Goal: Task Accomplishment & Management: Manage account settings

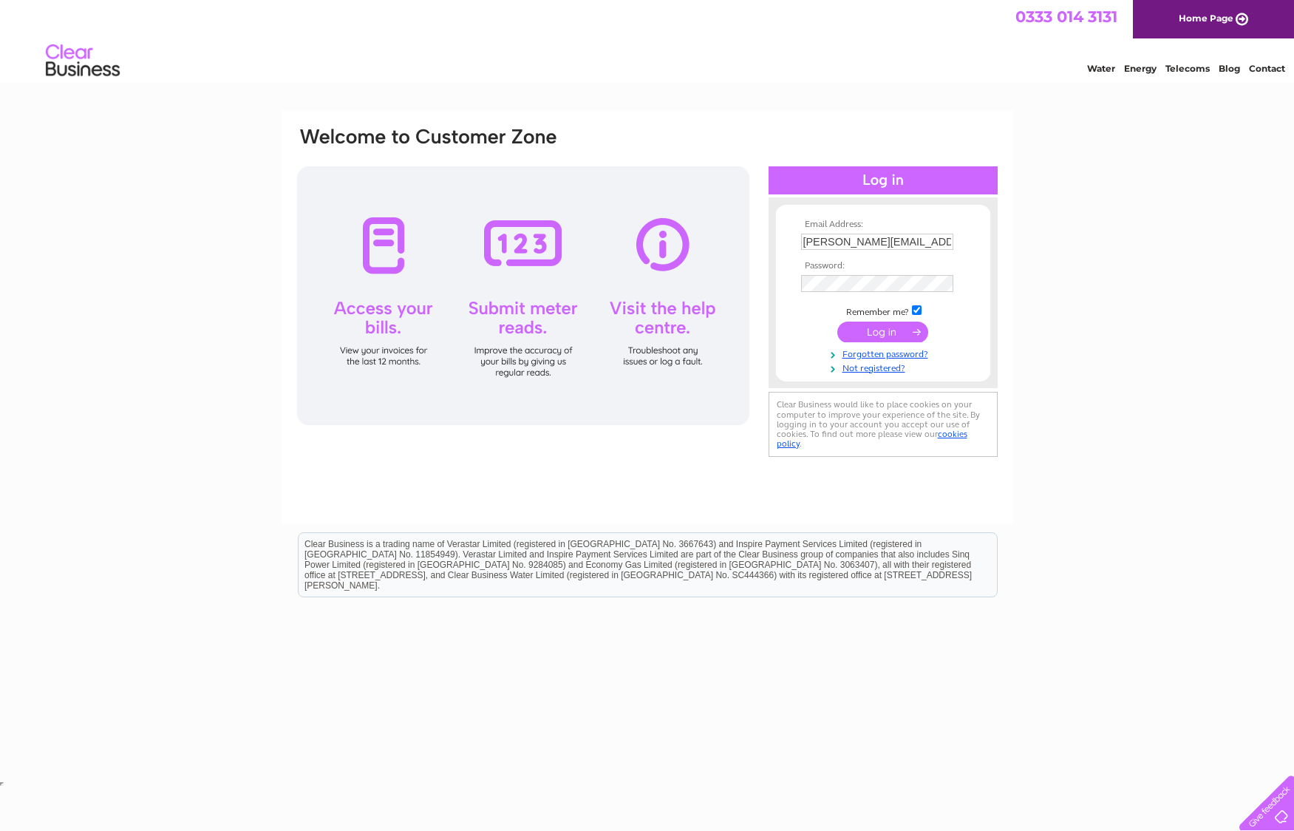
click at [865, 336] on input "submit" at bounding box center [882, 332] width 91 height 21
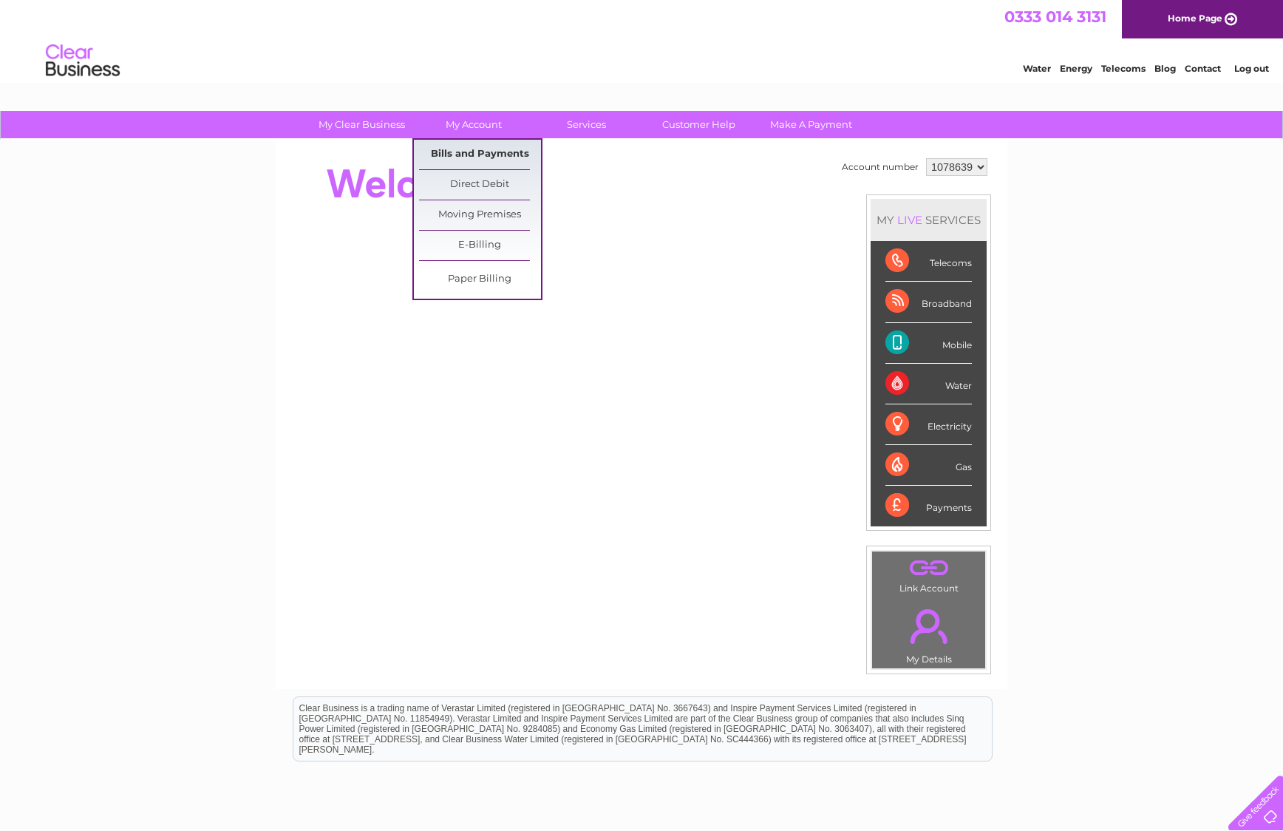
click at [487, 151] on link "Bills and Payments" at bounding box center [480, 155] width 122 height 30
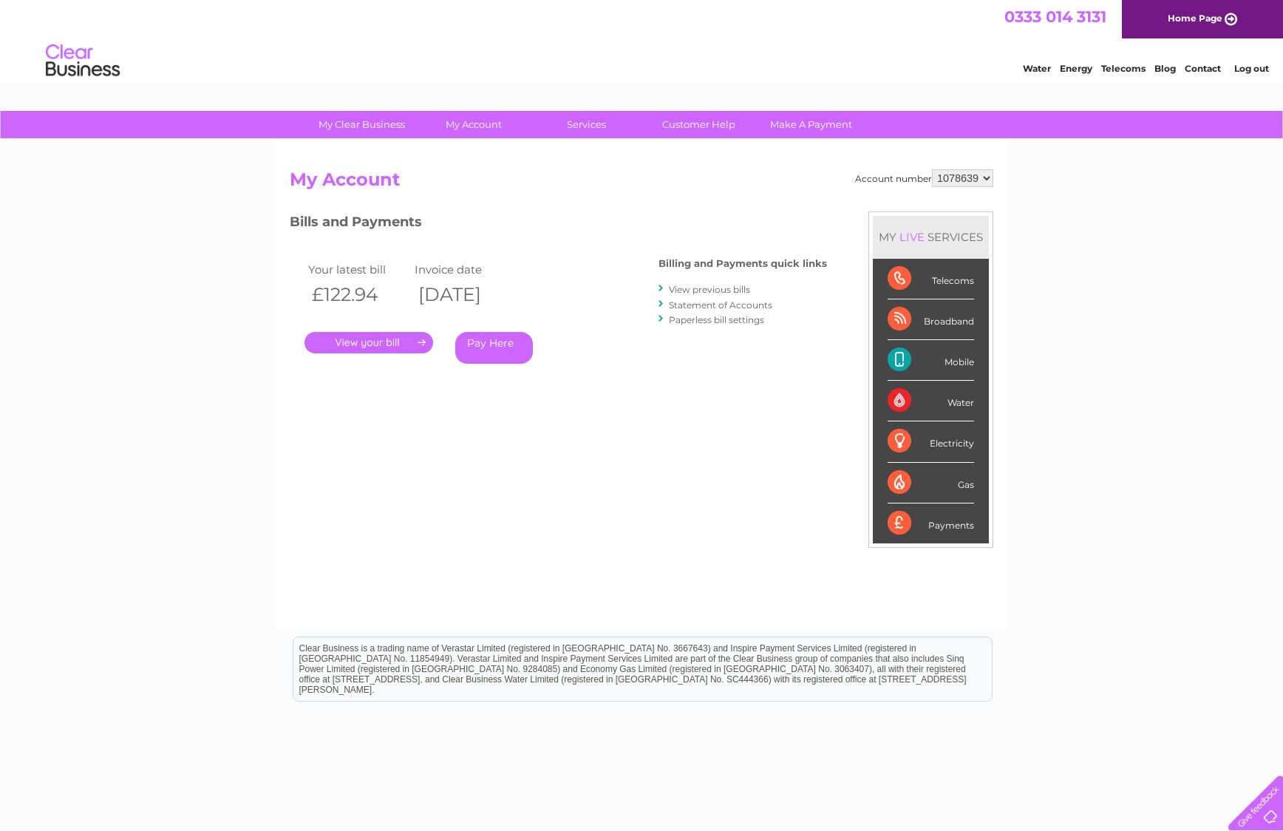
click at [388, 344] on link "." at bounding box center [369, 342] width 129 height 21
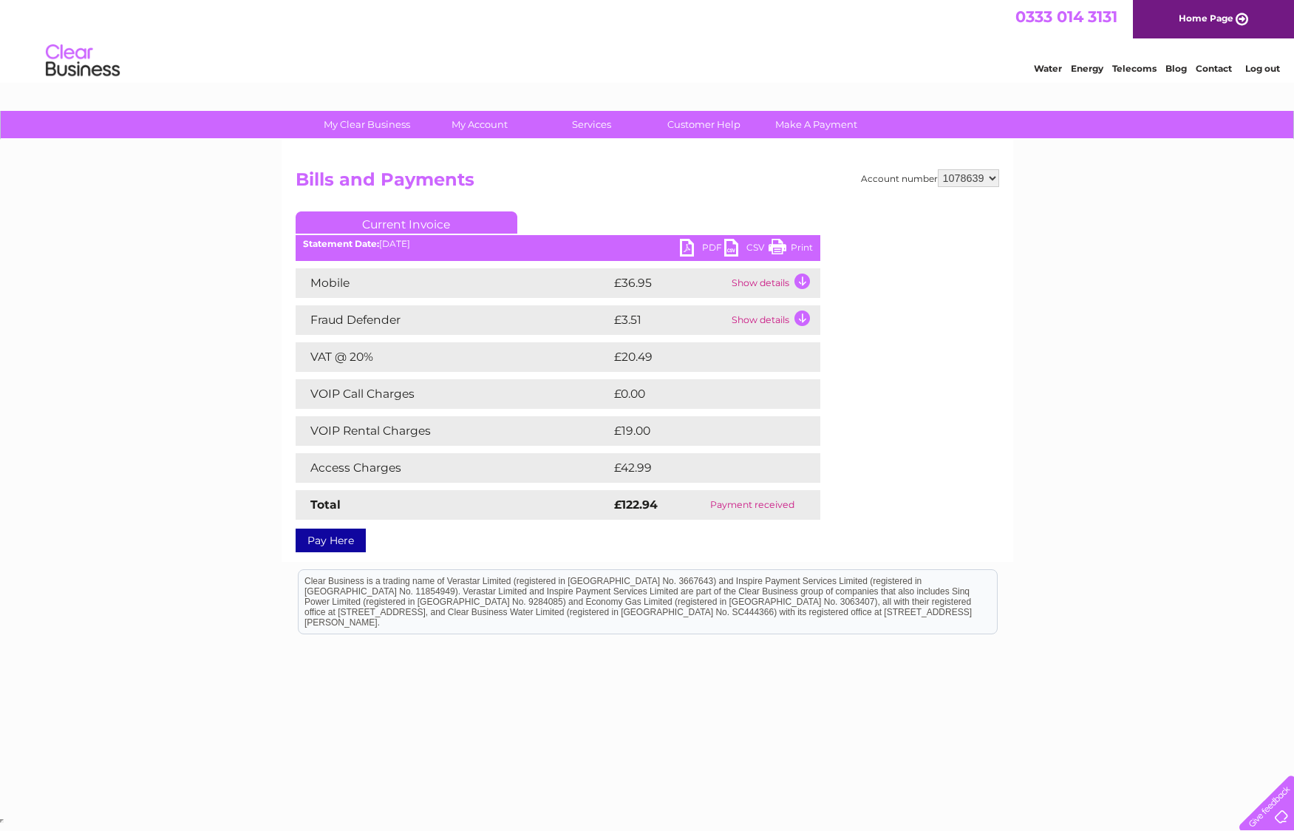
click at [689, 246] on link "PDF" at bounding box center [702, 249] width 44 height 21
